Goal: Task Accomplishment & Management: Use online tool/utility

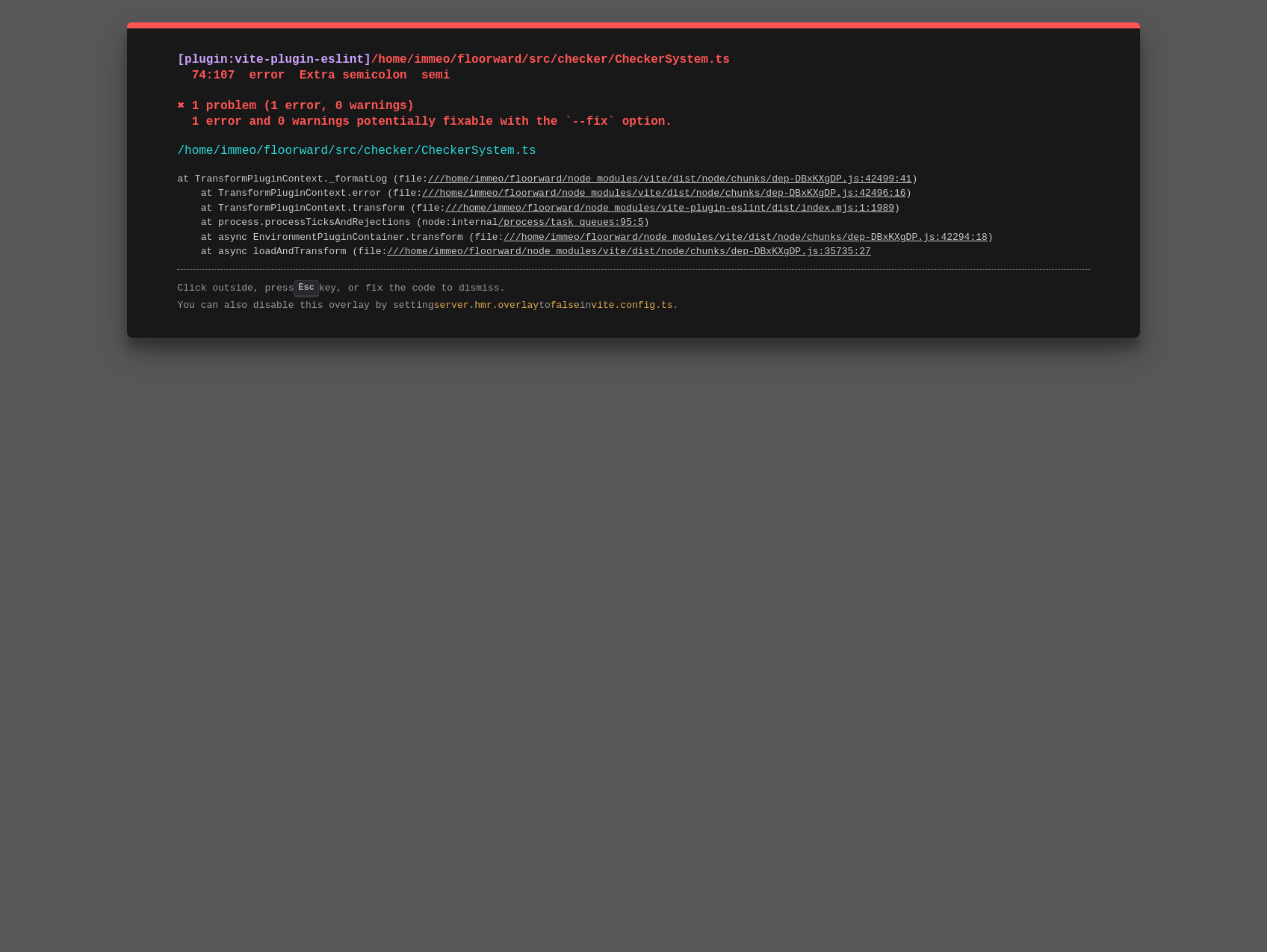
click at [194, 188] on pre "at TransformPluginContext._formatLog (file: ///home/immeo/floorward/node_module…" at bounding box center [632, 215] width 912 height 87
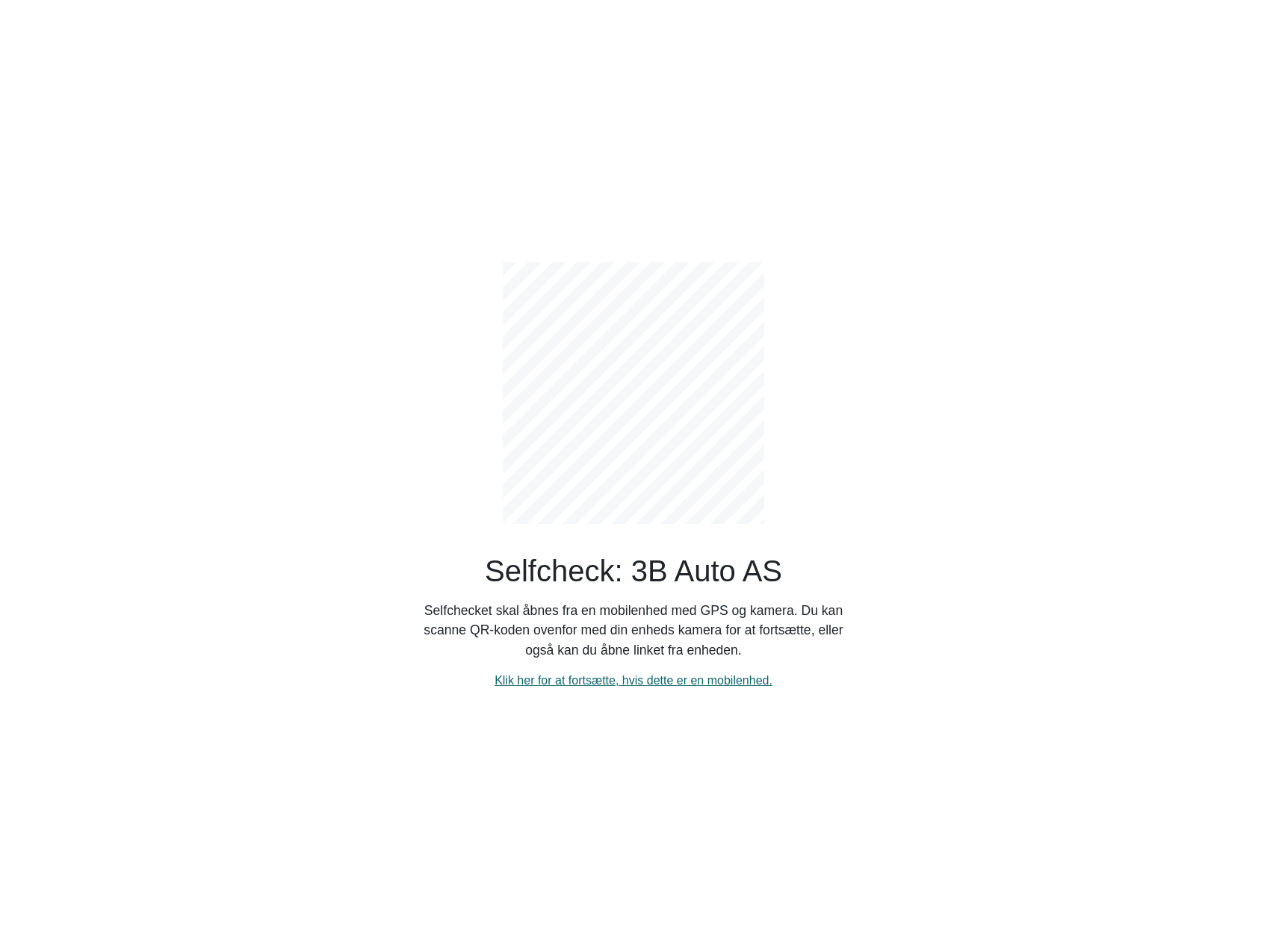
click at [593, 687] on link "Klik her for at fortsætte, hvis dette er en mobilenhed." at bounding box center [634, 680] width 278 height 13
select select "3303"
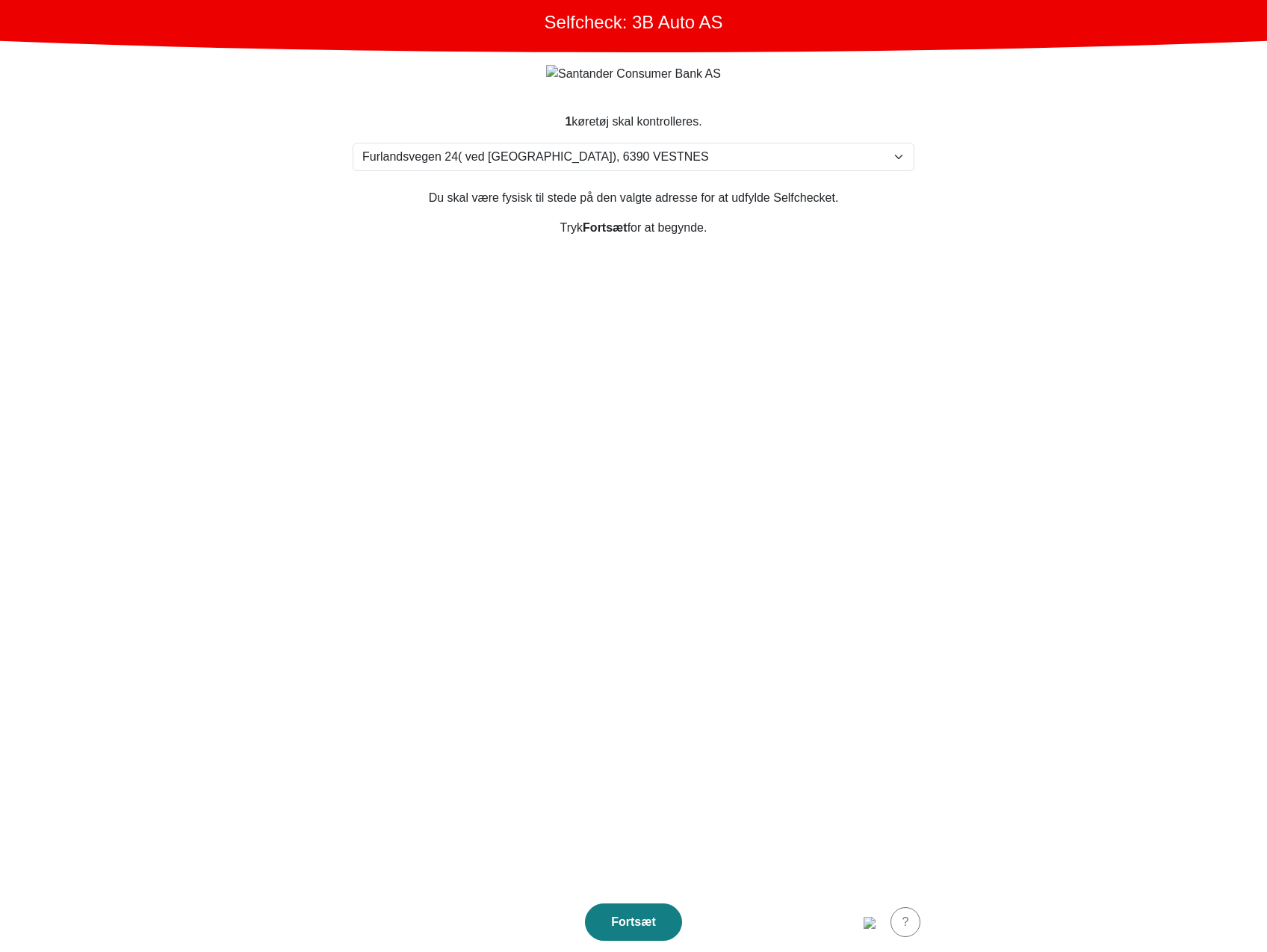
click at [593, 687] on section "1 køretøj skal kontrolleres. Vælg din adresse Furlandsvegen 24( ved Bunkeroil),…" at bounding box center [634, 493] width 598 height 797
click at [853, 388] on section "1 køretøj skal kontrolleres. Vælg din adresse Furlandsvegen 24( ved Bunkeroil),…" at bounding box center [634, 493] width 598 height 797
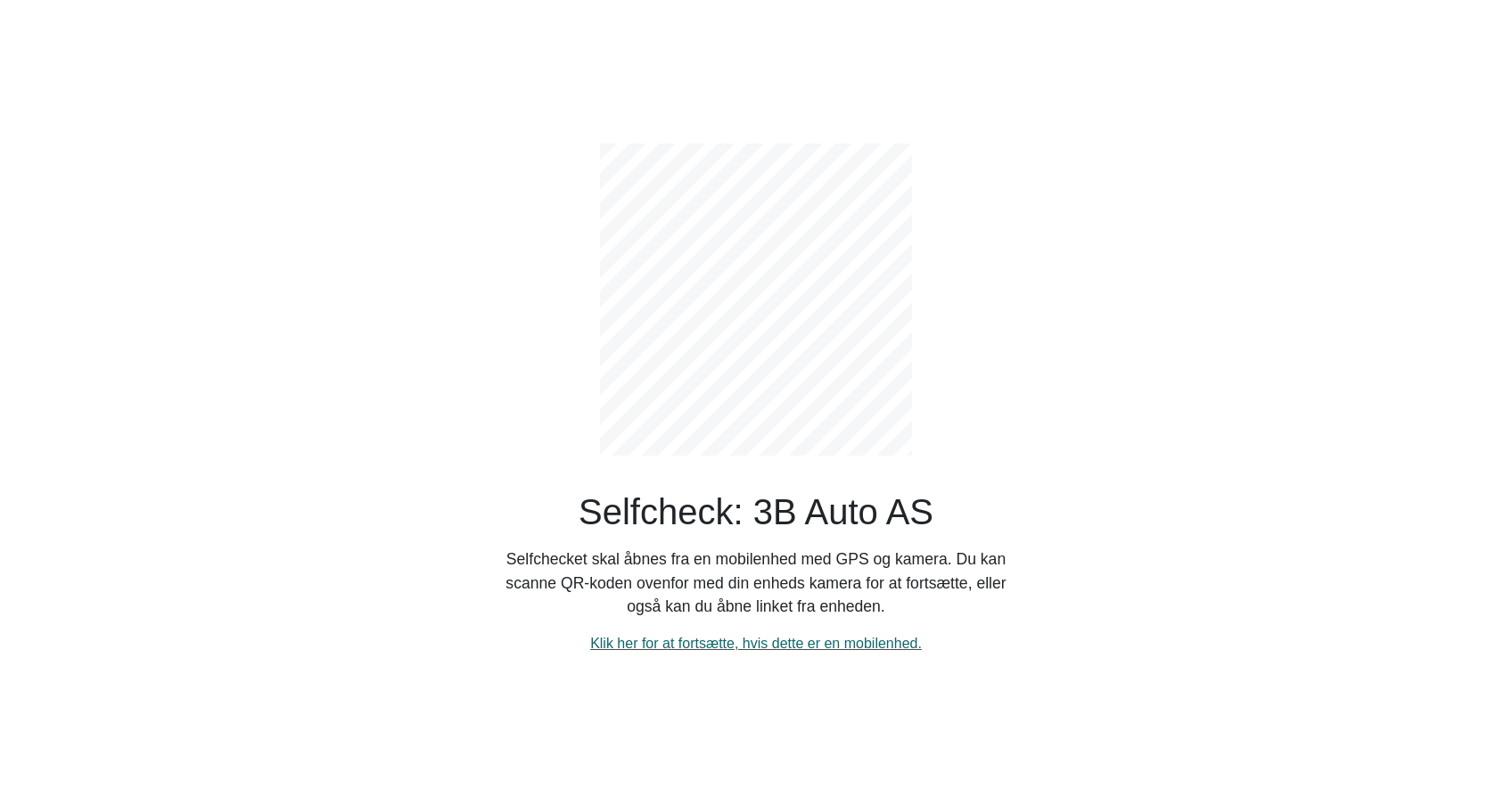
click at [774, 648] on link "Klik her for at fortsætte, hvis dette er en mobilenhed." at bounding box center [756, 642] width 332 height 15
select select "3303"
click at [712, 568] on p "Selfchecket skal åbnes fra en mobilenhed med GPS og kamera. Du kan scanne QR-ko…" at bounding box center [756, 582] width 535 height 70
click at [781, 641] on link "Klik her for at fortsætte, hvis dette er en mobilenhed." at bounding box center [756, 642] width 332 height 15
select select "3303"
